Goal: Navigation & Orientation: Find specific page/section

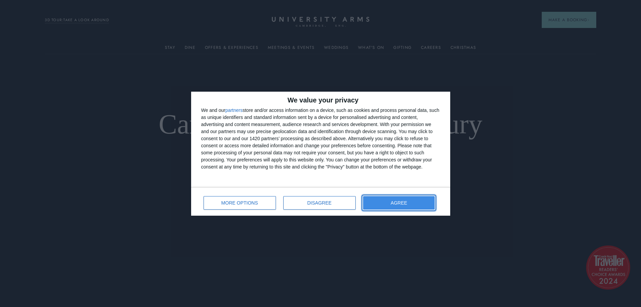
click at [400, 204] on span "AGREE" at bounding box center [399, 202] width 16 height 5
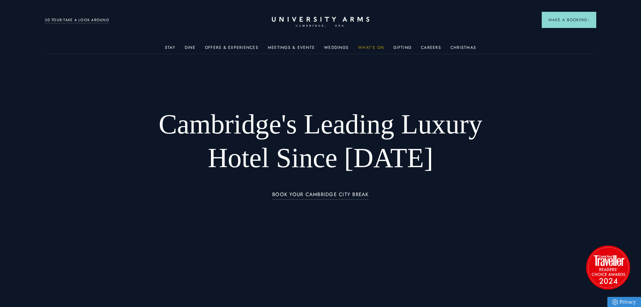
click at [369, 47] on link "What's On" at bounding box center [371, 49] width 26 height 9
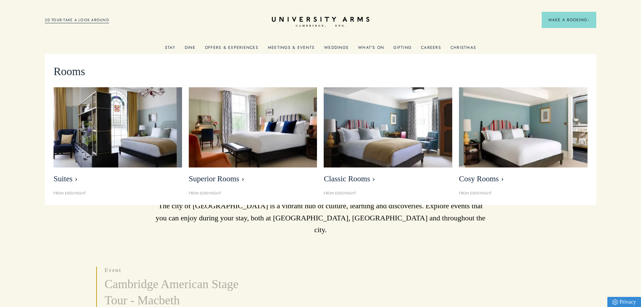
click at [172, 48] on link "Stay" at bounding box center [170, 49] width 10 height 9
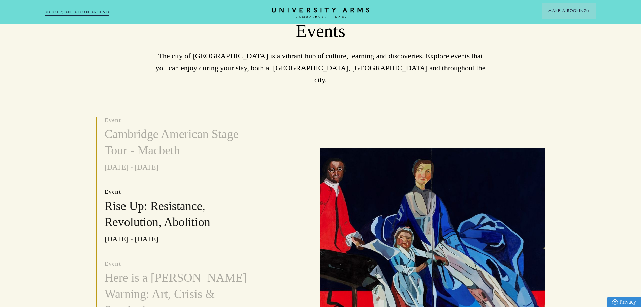
scroll to position [34, 0]
